Goal: Task Accomplishment & Management: Use online tool/utility

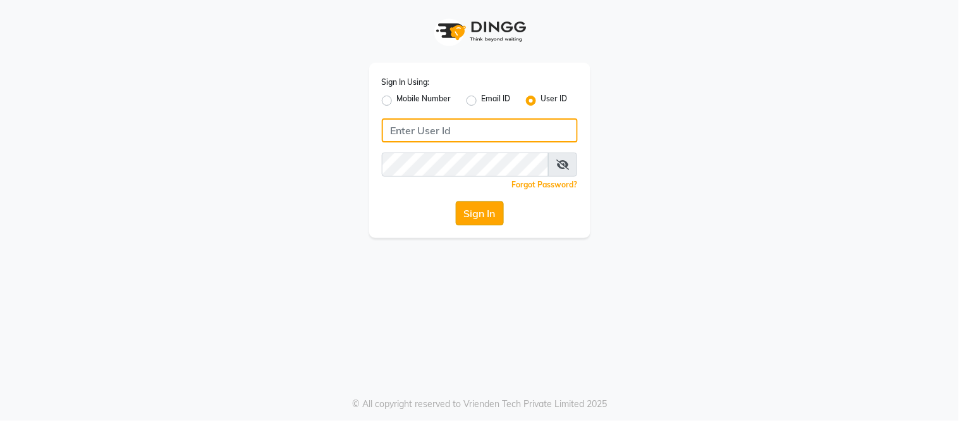
type input "samaaras@123"
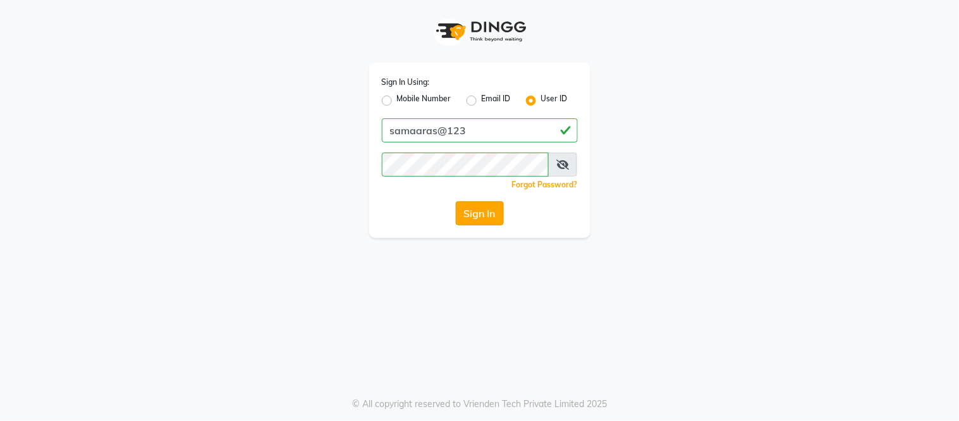
click at [496, 209] on button "Sign In" at bounding box center [480, 213] width 48 height 24
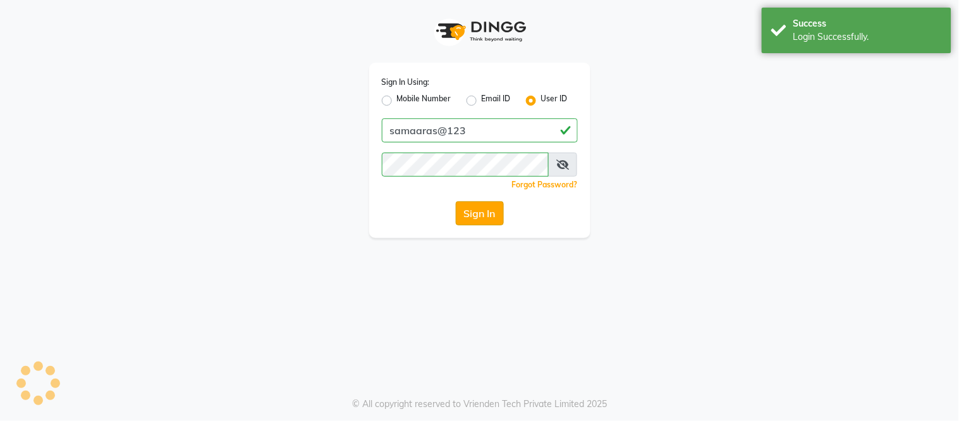
select select "4525"
select select "service"
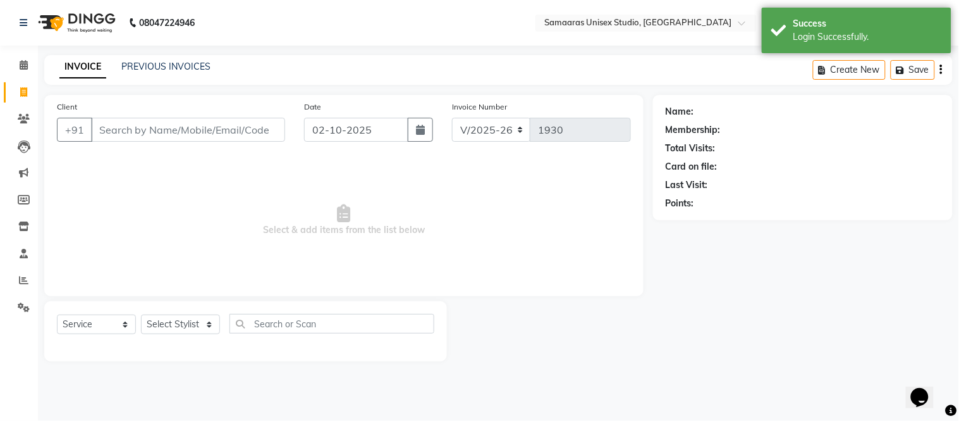
click at [247, 133] on input "Client" at bounding box center [188, 130] width 194 height 24
click at [250, 128] on input "Client" at bounding box center [188, 130] width 194 height 24
click at [251, 128] on input "Client" at bounding box center [188, 130] width 194 height 24
click at [252, 129] on input "Client" at bounding box center [188, 130] width 194 height 24
click at [242, 137] on input "Client" at bounding box center [188, 130] width 194 height 24
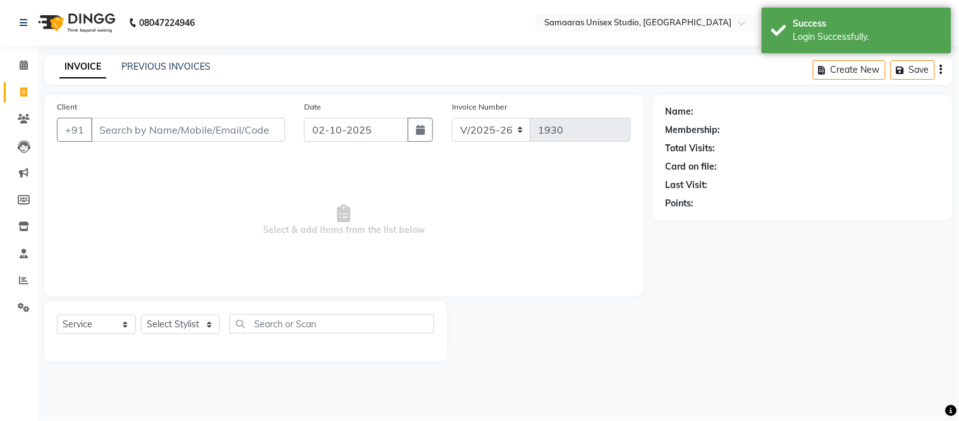
click at [242, 137] on input "Client" at bounding box center [188, 130] width 194 height 24
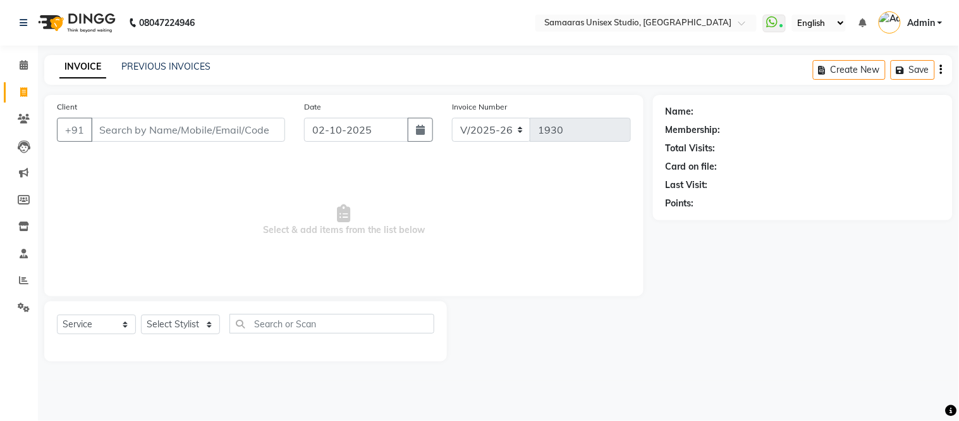
click at [211, 134] on input "Client" at bounding box center [188, 130] width 194 height 24
type input "f"
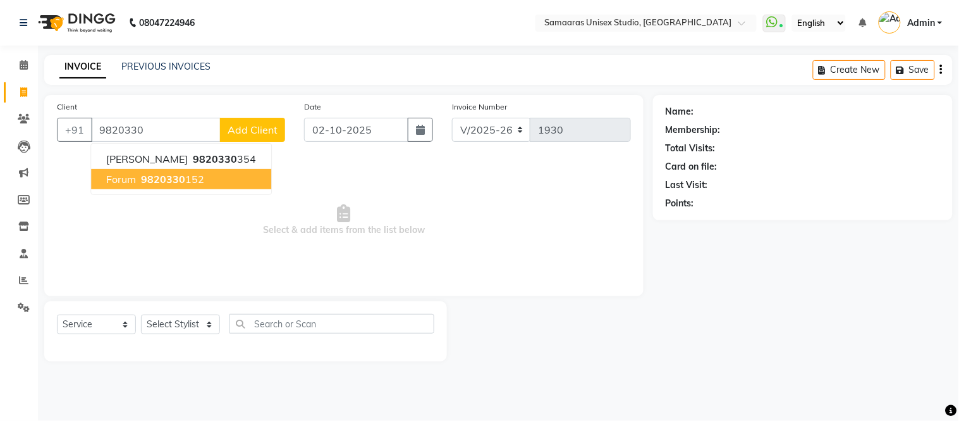
click at [209, 181] on button "Forum 9820330 152" at bounding box center [181, 179] width 180 height 20
type input "9820330152"
